Goal: Find specific page/section: Find specific page/section

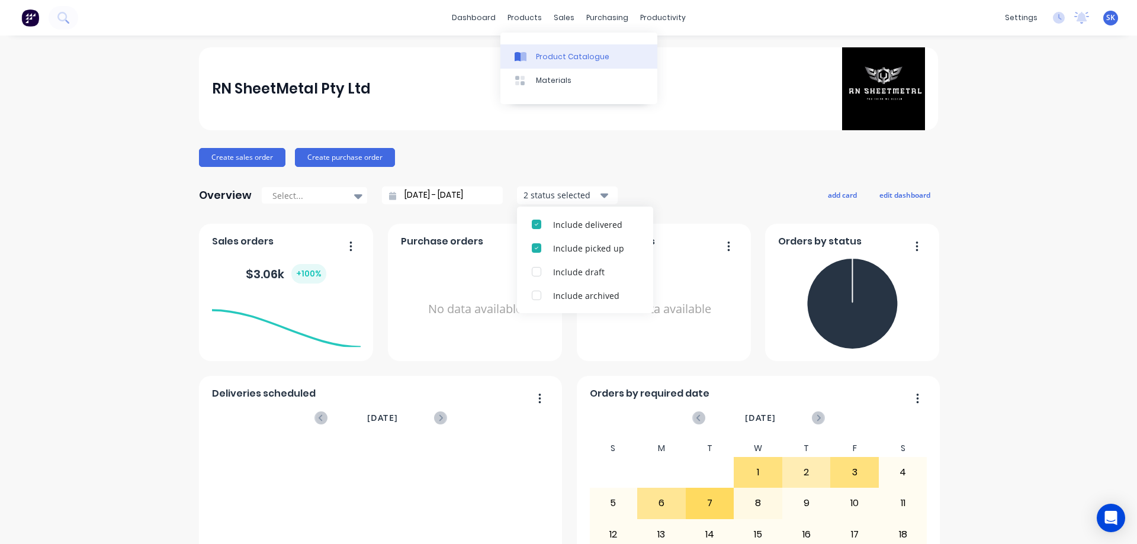
click at [540, 53] on div "Product Catalogue" at bounding box center [572, 57] width 73 height 11
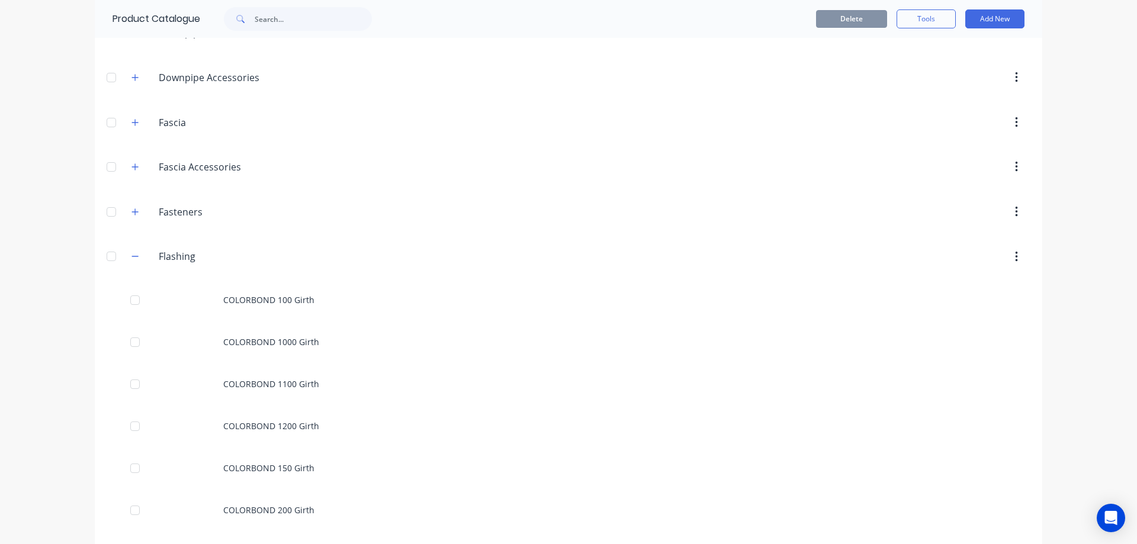
scroll to position [237, 0]
click at [132, 217] on icon "button" at bounding box center [135, 216] width 7 height 1
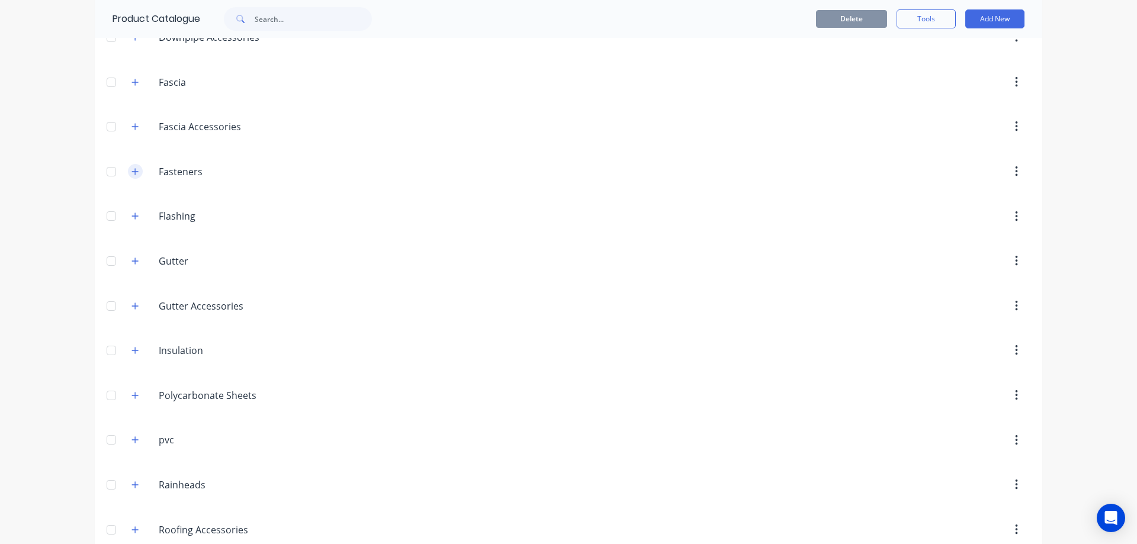
click at [132, 175] on icon "button" at bounding box center [135, 172] width 7 height 8
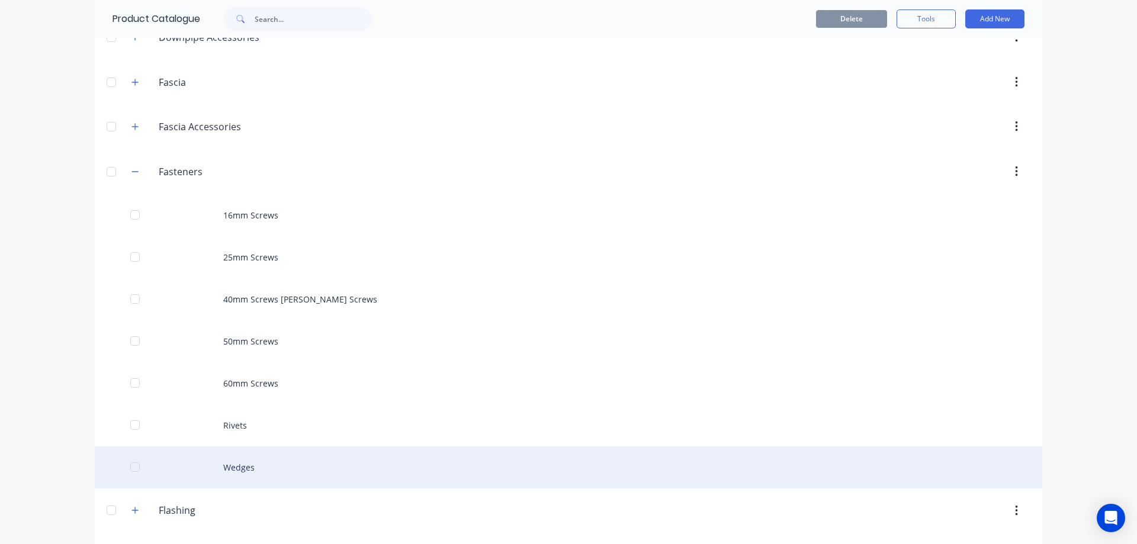
click at [268, 463] on div "Wedges" at bounding box center [569, 468] width 948 height 42
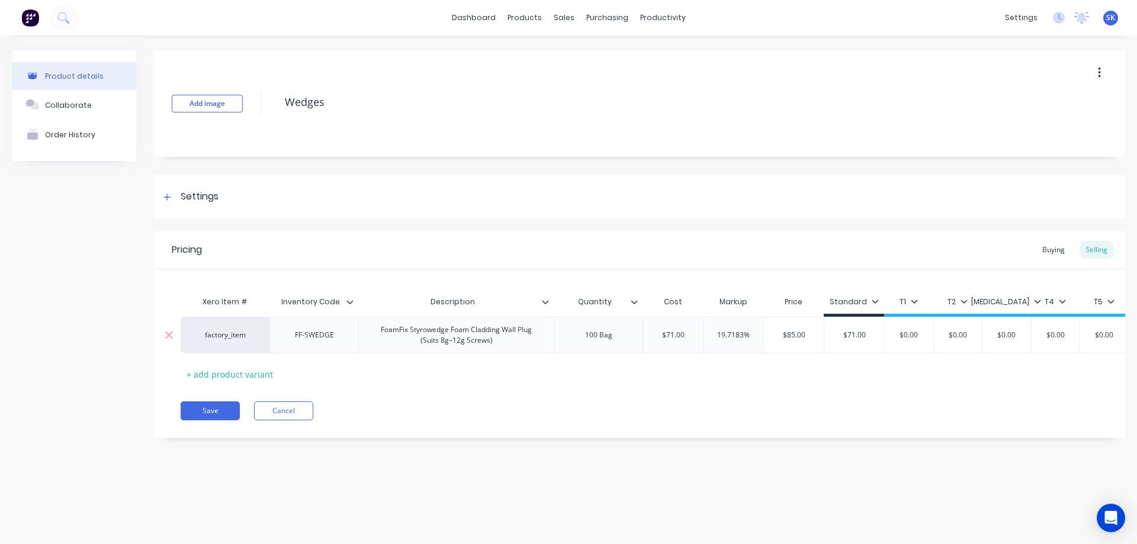
click at [287, 336] on div "FF-SWEDGE" at bounding box center [314, 335] width 59 height 15
drag, startPoint x: 287, startPoint y: 336, endPoint x: 337, endPoint y: 336, distance: 49.8
click at [337, 336] on div "FF-SWEDGE" at bounding box center [314, 335] width 59 height 15
click at [0, 0] on div "Web search" at bounding box center [0, 0] width 0 height 0
copy div "FF-SWEDGE"
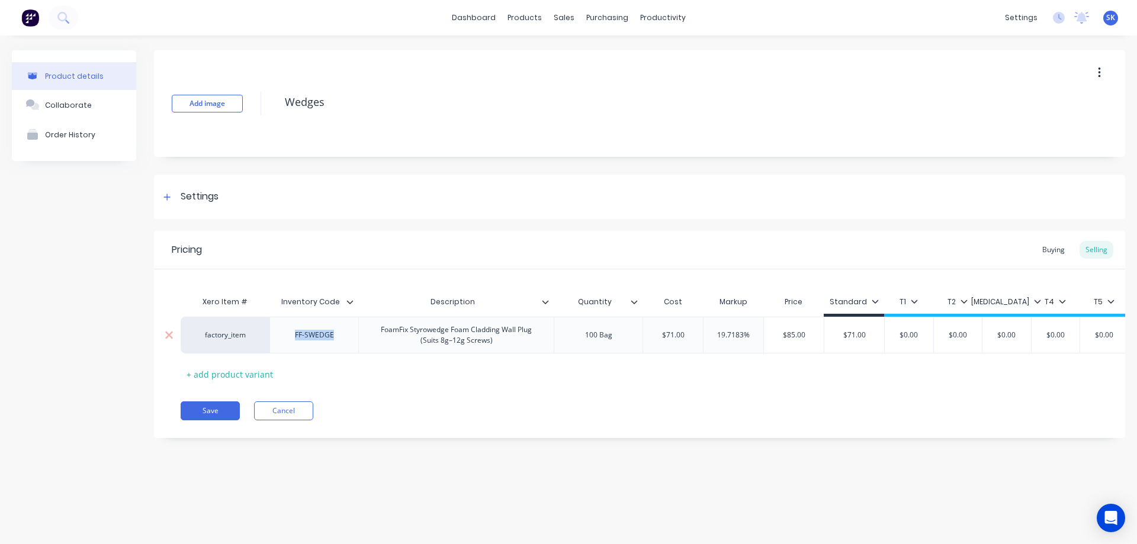
click at [382, 332] on div "FoamFix Styrowedge Foam Cladding Wall Plug (Suits 8g–12g Screws)" at bounding box center [456, 335] width 185 height 26
drag, startPoint x: 382, startPoint y: 332, endPoint x: 496, endPoint y: 348, distance: 115.5
click at [496, 348] on div "FoamFix Styrowedge Foam Cladding Wall Plug (Suits 8g–12g Screws)" at bounding box center [456, 335] width 185 height 26
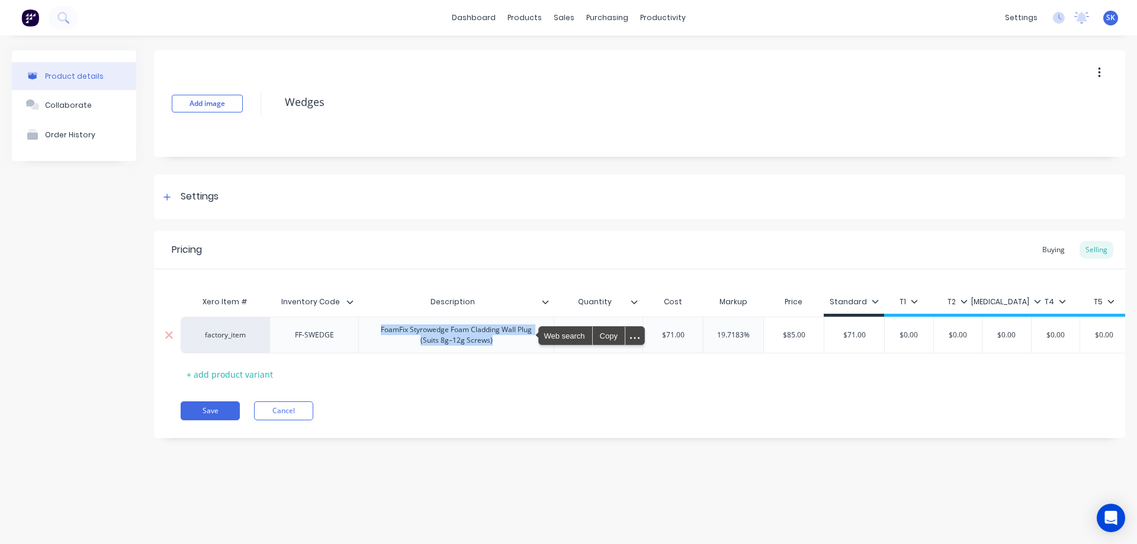
copy div "FoamFix Styrowedge Foam Cladding Wall Plug (Suits 8g–12g Screws)"
type textarea "x"
click at [692, 373] on div "Xero Item # Inventory Code Description Quantity Cost Markup Price Standard T1 T…" at bounding box center [640, 337] width 918 height 94
click at [29, 20] on img at bounding box center [30, 18] width 18 height 18
